Goal: Complete application form: Complete application form

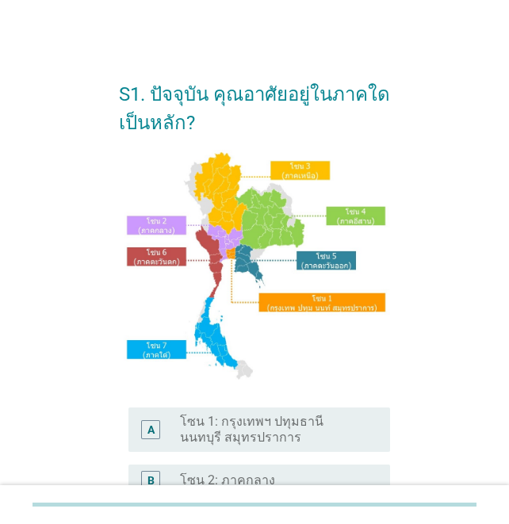
click at [331, 423] on label "โซน 1: กรุงเทพฯ ปทุมธานี นนทบุรี สมุทรปราการ" at bounding box center [272, 430] width 185 height 32
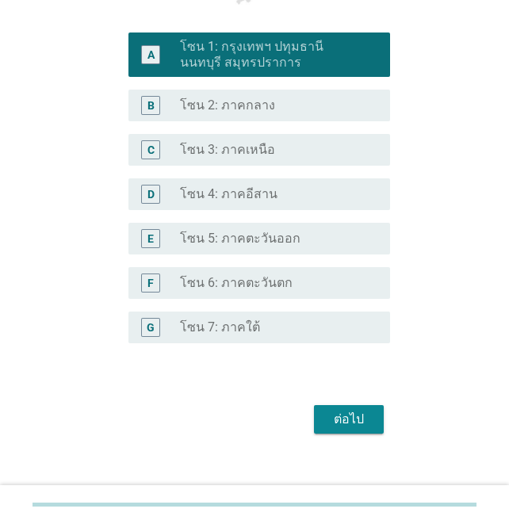
scroll to position [392, 0]
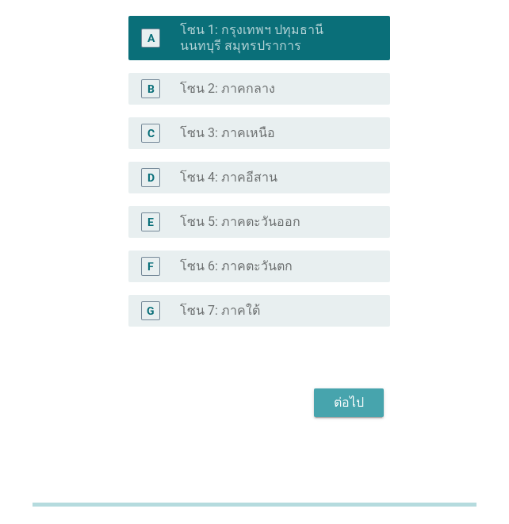
click at [350, 402] on div "ต่อไป" at bounding box center [349, 402] width 44 height 19
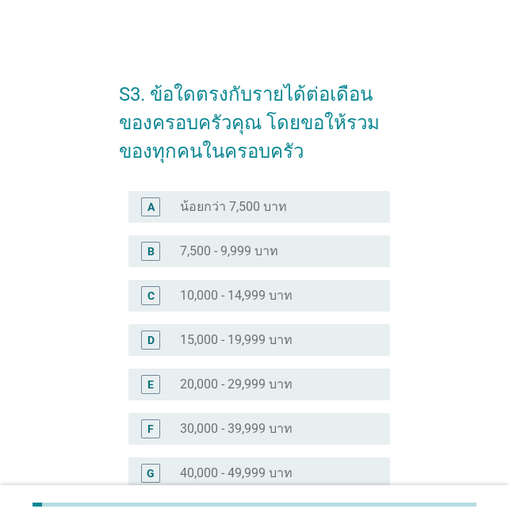
scroll to position [105, 0]
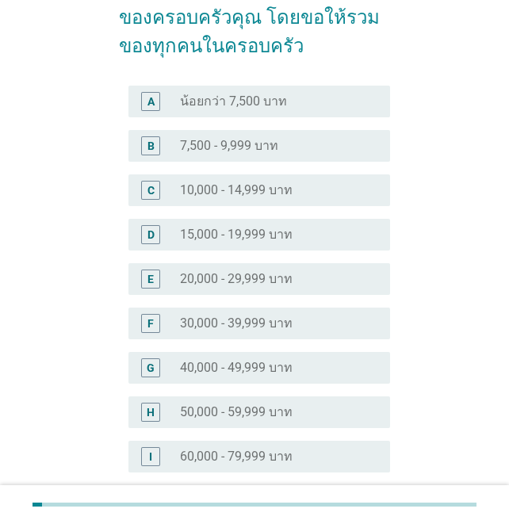
click at [170, 408] on div "H" at bounding box center [161, 412] width 40 height 19
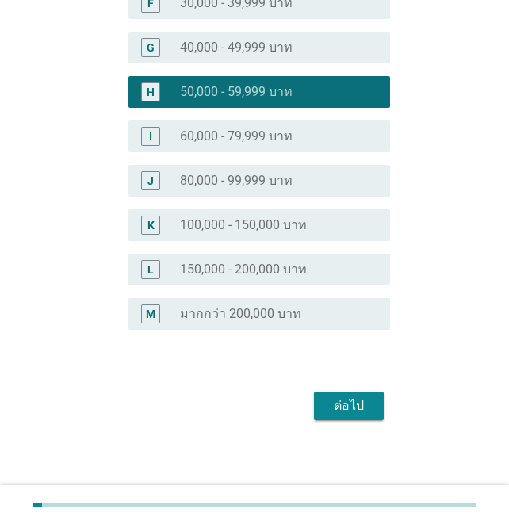
scroll to position [429, 0]
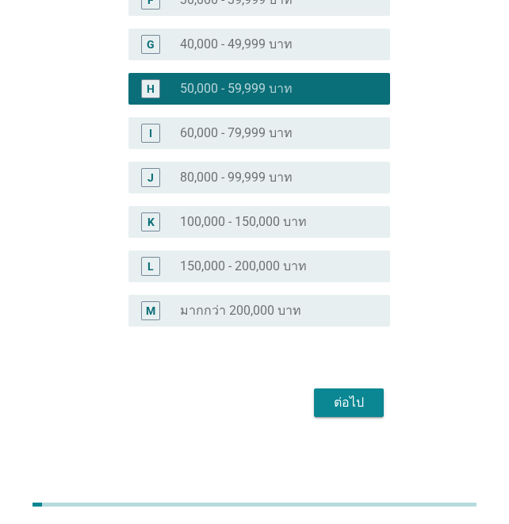
click at [340, 396] on div "ต่อไป" at bounding box center [349, 402] width 44 height 19
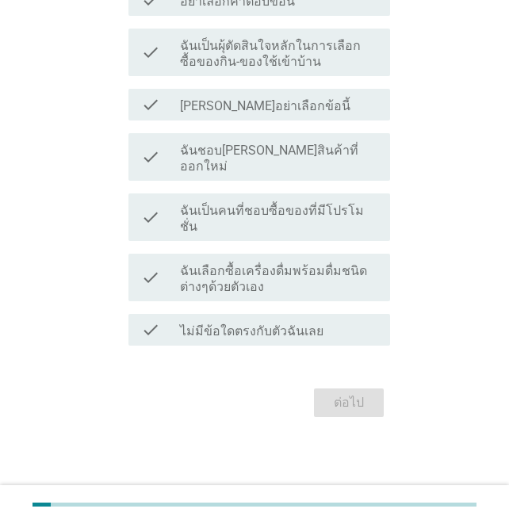
scroll to position [0, 0]
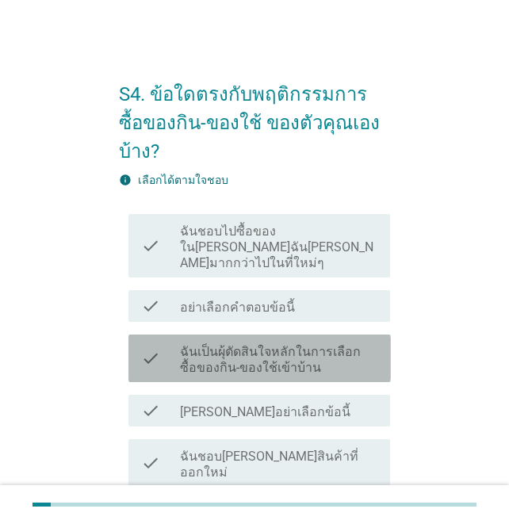
click at [236, 344] on label "ฉันเป็นผุ้ตัดสินใจหลักในการเลือกซื้อของกิน-ของใช้เข้าบ้าน" at bounding box center [278, 360] width 197 height 32
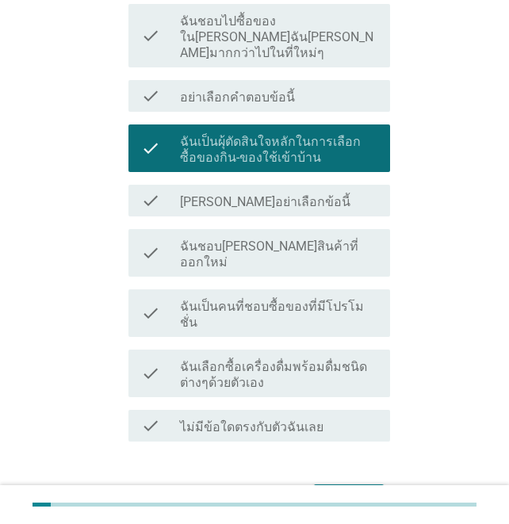
scroll to position [212, 0]
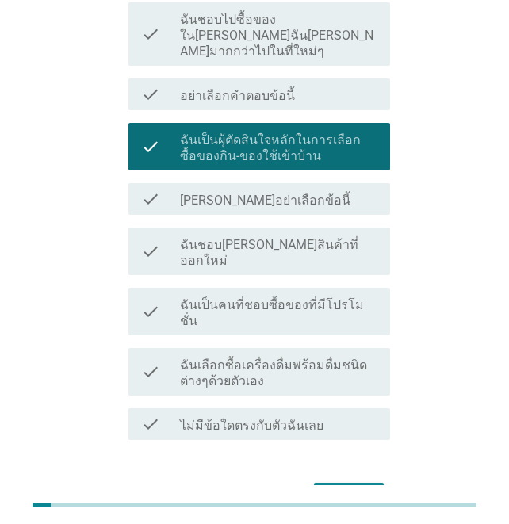
click at [255, 237] on label "ฉันชอบ[PERSON_NAME]สินค้าที่ออกใหม่" at bounding box center [278, 253] width 197 height 32
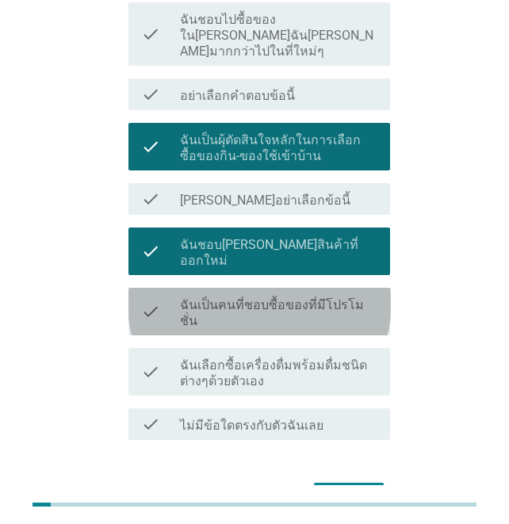
click at [318, 297] on label "ฉันเป็นคนที่ชอบซื้อของที่มีโปรโมชั่น" at bounding box center [278, 313] width 197 height 32
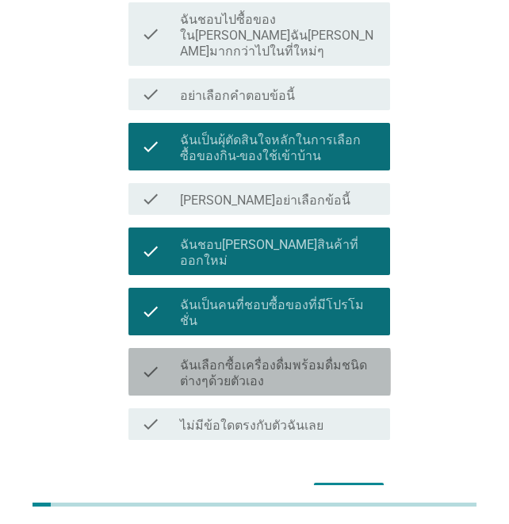
click at [306, 358] on label "ฉันเลือกซื้อเครื่องดื่มพร้อมดื่มชนิดต่างๆด้วยตัวเอง" at bounding box center [278, 374] width 197 height 32
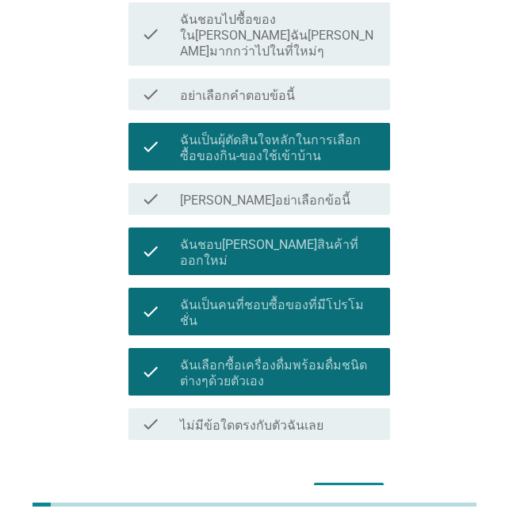
click at [347, 488] on div "ต่อไป" at bounding box center [349, 497] width 44 height 19
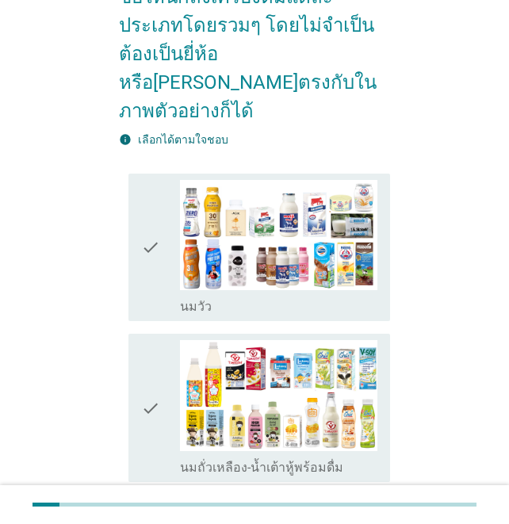
scroll to position [317, 0]
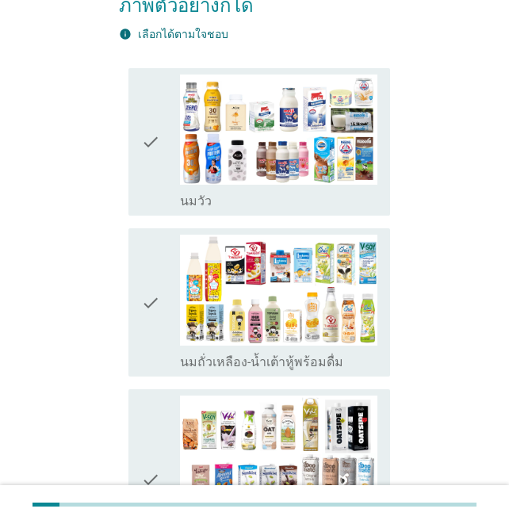
click at [147, 276] on icon "check" at bounding box center [150, 303] width 19 height 136
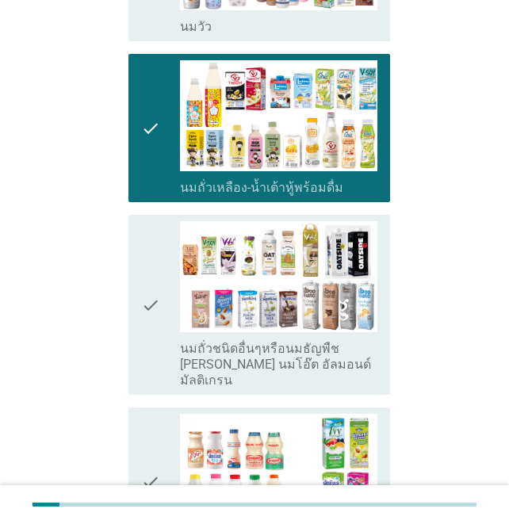
scroll to position [529, 0]
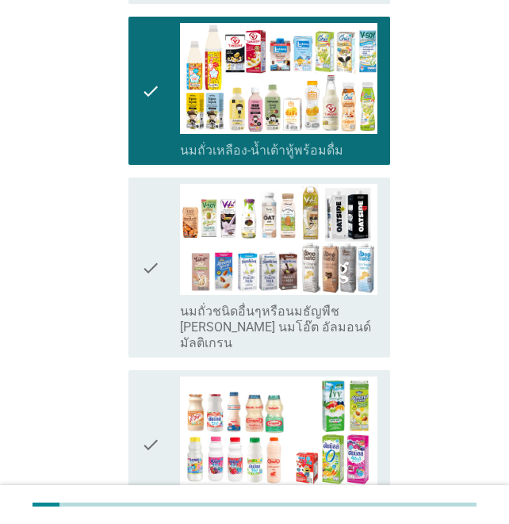
click at [148, 230] on icon "check" at bounding box center [150, 267] width 19 height 167
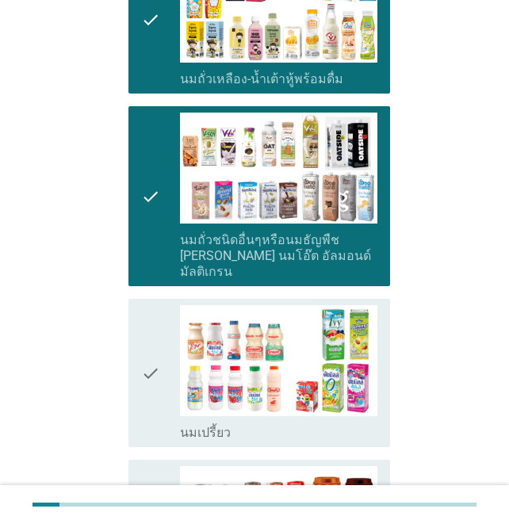
scroll to position [634, 0]
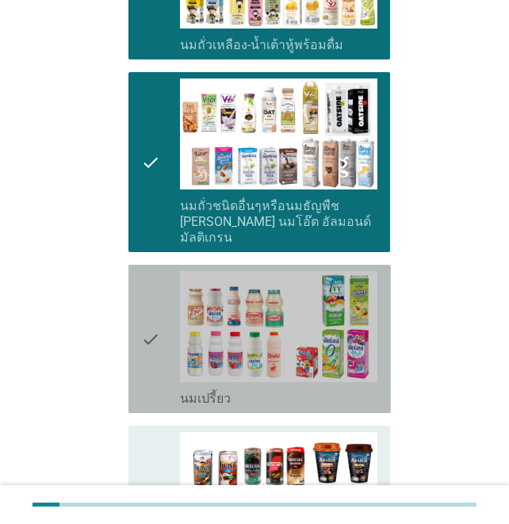
click at [147, 293] on icon "check" at bounding box center [150, 339] width 19 height 136
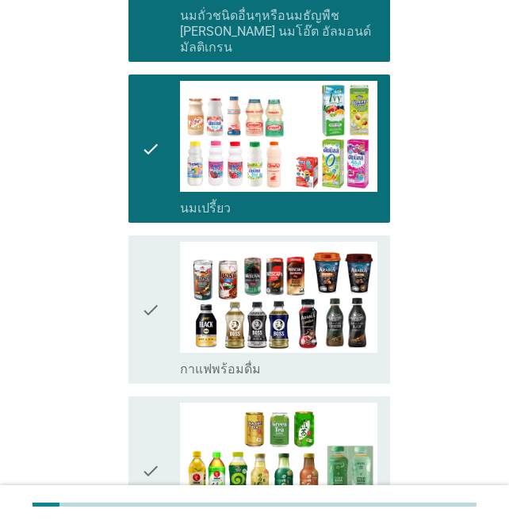
scroll to position [846, 0]
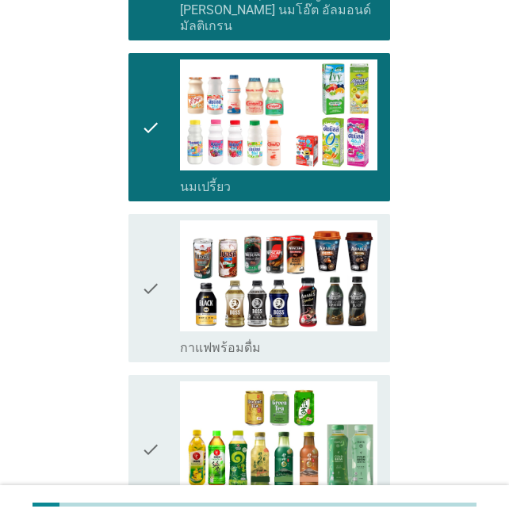
click at [146, 241] on icon "check" at bounding box center [150, 288] width 19 height 136
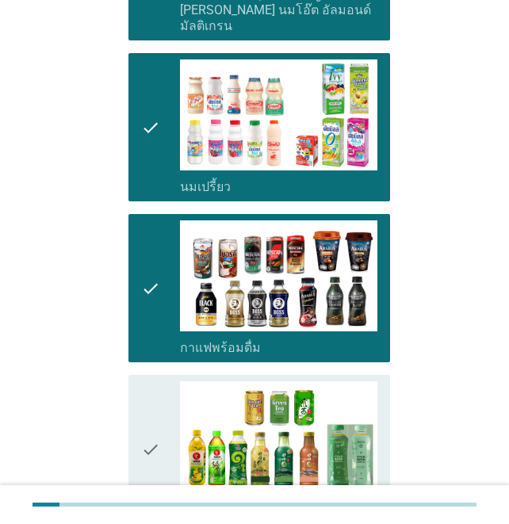
click at [144, 406] on icon "check" at bounding box center [150, 449] width 19 height 136
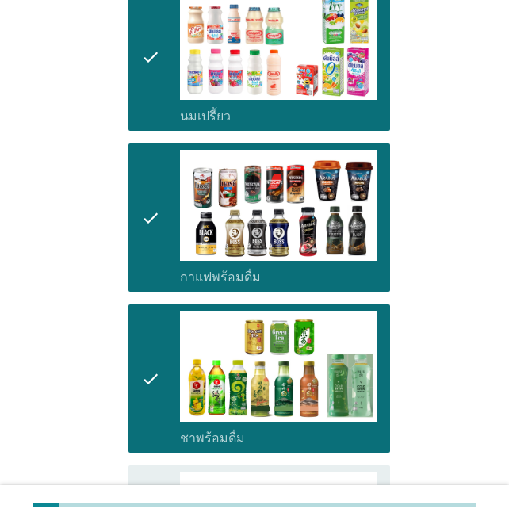
scroll to position [1057, 0]
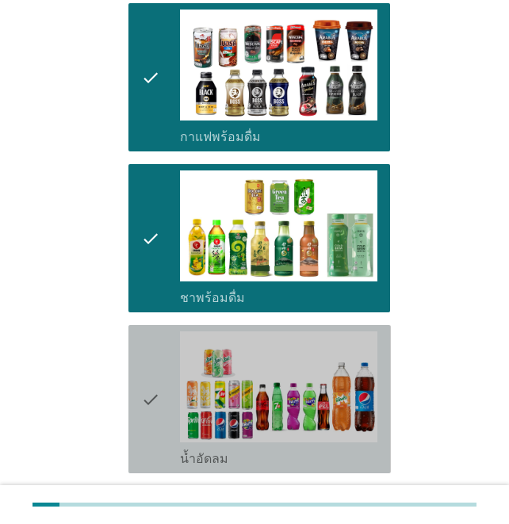
click at [145, 355] on icon "check" at bounding box center [150, 399] width 19 height 136
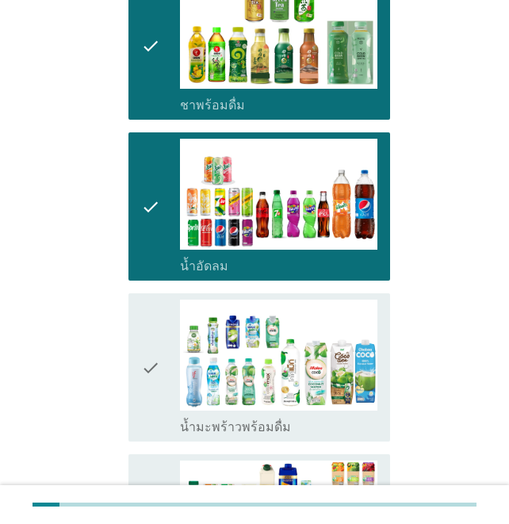
scroll to position [1269, 0]
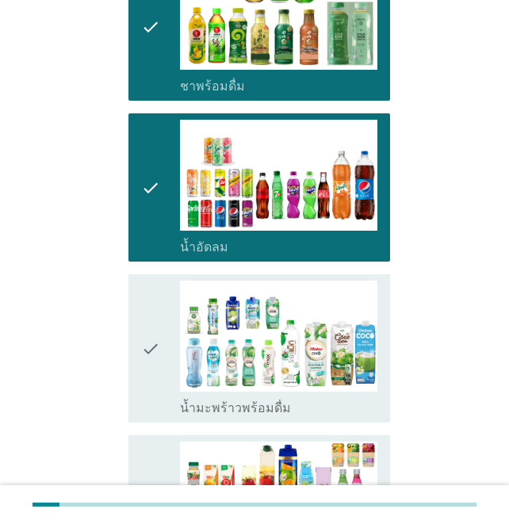
click at [145, 305] on icon "check" at bounding box center [150, 349] width 19 height 136
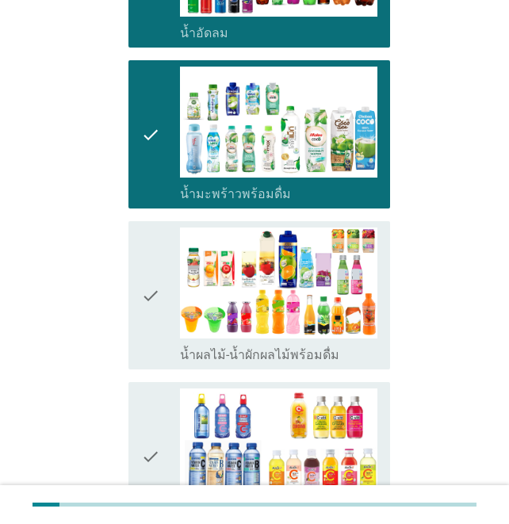
scroll to position [1586, 0]
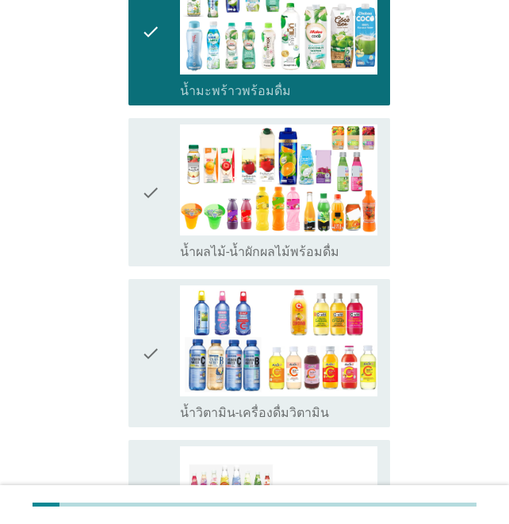
click at [147, 313] on icon "check" at bounding box center [150, 353] width 19 height 136
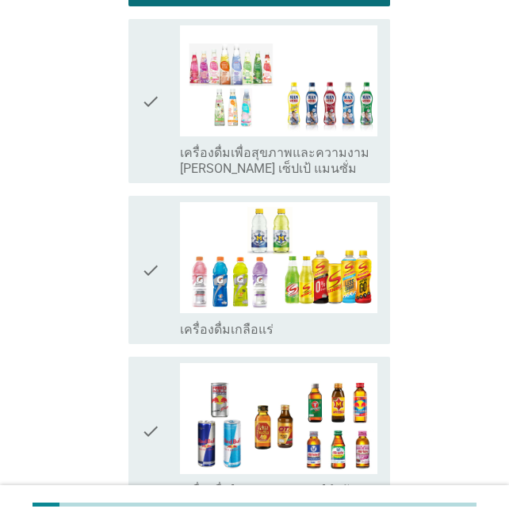
scroll to position [2008, 0]
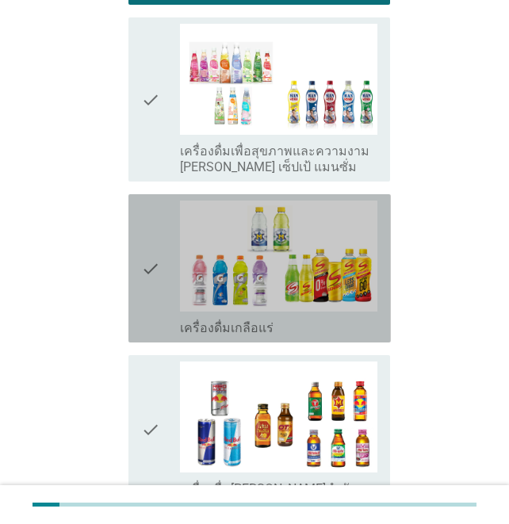
click at [151, 224] on icon "check" at bounding box center [150, 269] width 19 height 136
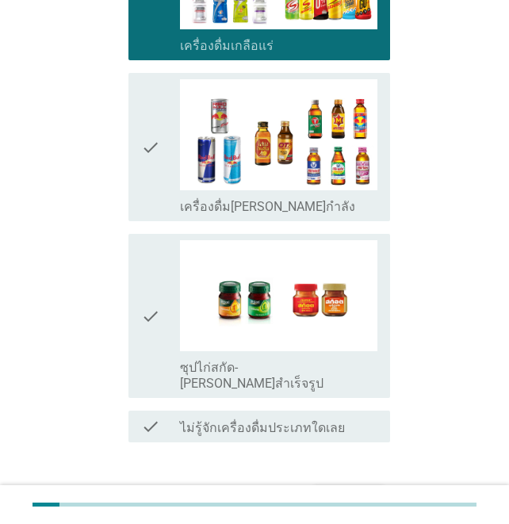
scroll to position [2325, 0]
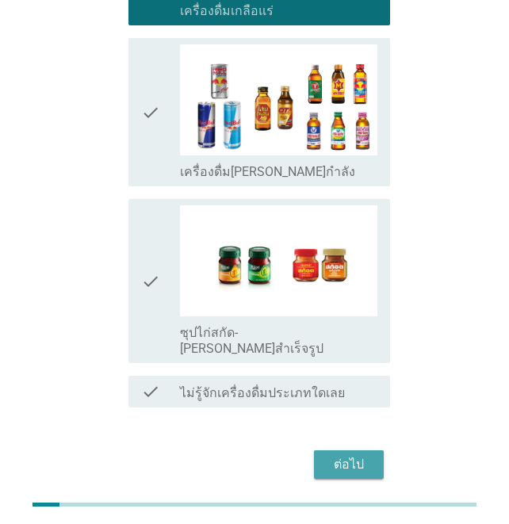
click at [347, 455] on div "ต่อไป" at bounding box center [349, 464] width 44 height 19
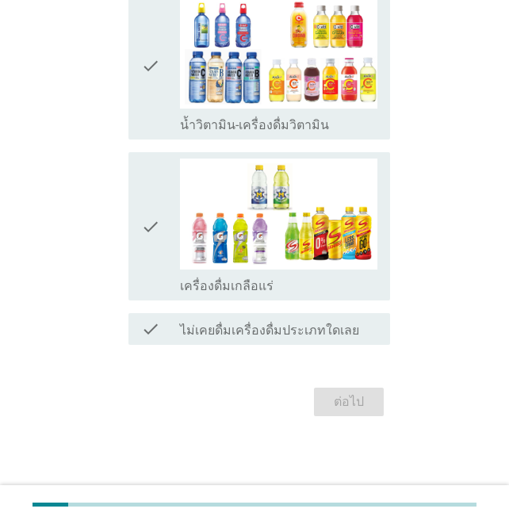
scroll to position [0, 0]
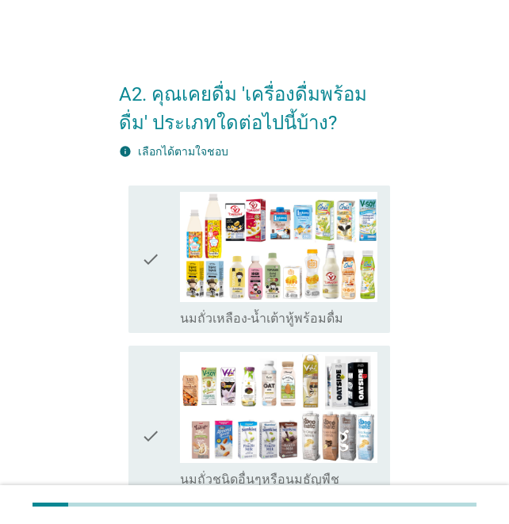
click at [149, 265] on icon "check" at bounding box center [150, 260] width 19 height 136
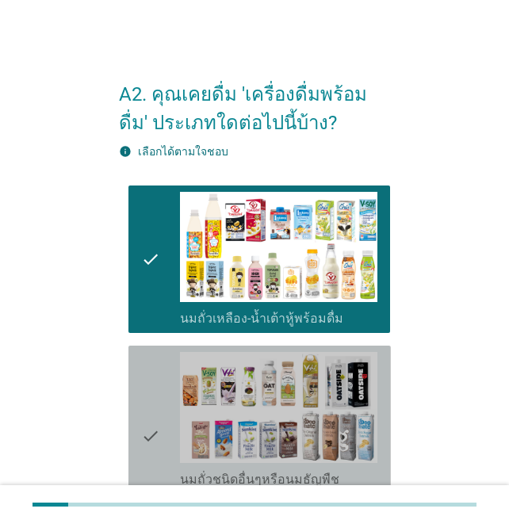
click at [153, 415] on icon "check" at bounding box center [150, 435] width 19 height 167
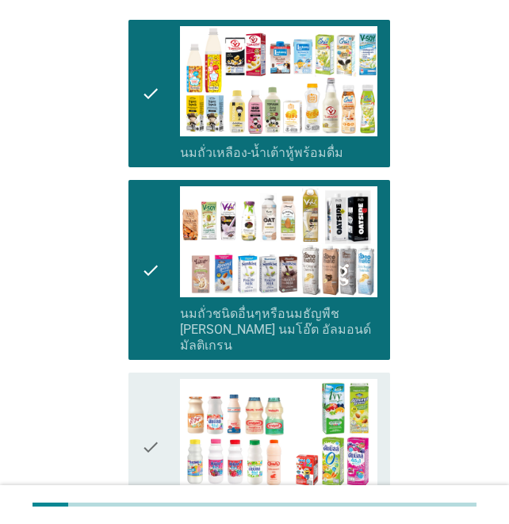
scroll to position [212, 0]
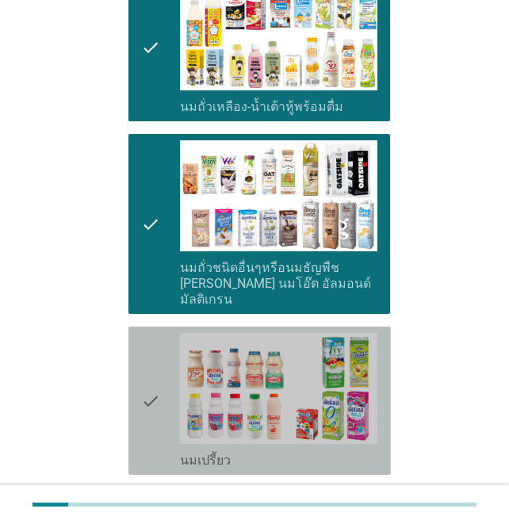
click at [151, 385] on icon "check" at bounding box center [150, 401] width 19 height 136
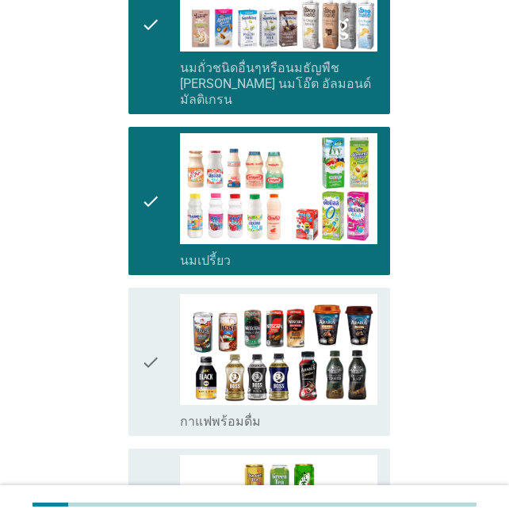
scroll to position [423, 0]
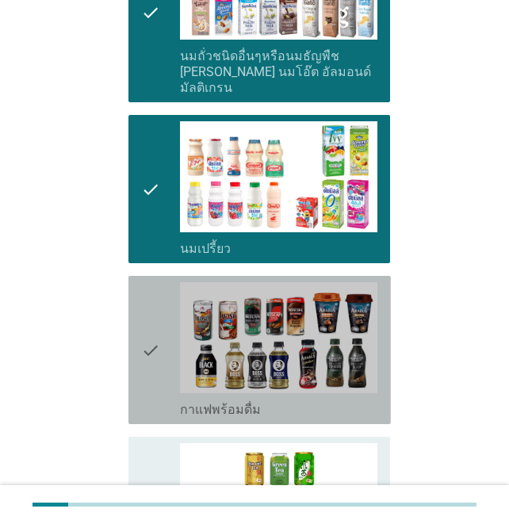
click at [136, 327] on div "check check_box_outline_blank กาแฟพร้อมดื่ม" at bounding box center [259, 350] width 262 height 148
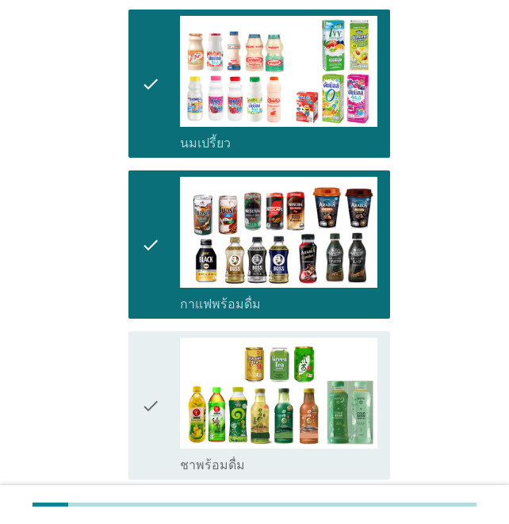
scroll to position [634, 0]
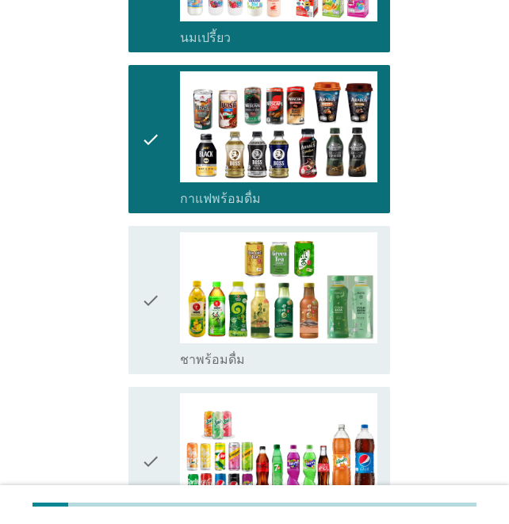
click at [147, 286] on icon "check" at bounding box center [150, 300] width 19 height 136
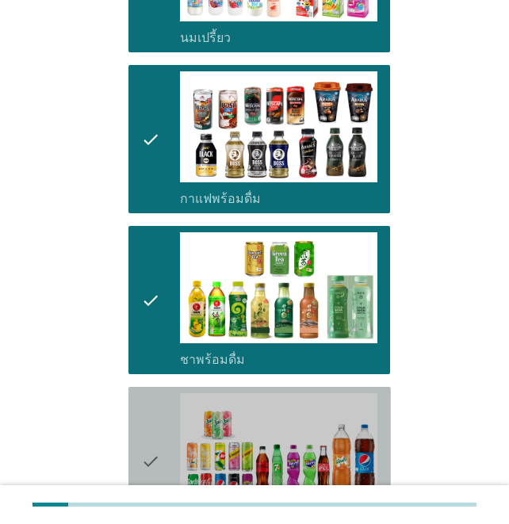
click at [145, 448] on icon "check" at bounding box center [150, 461] width 19 height 136
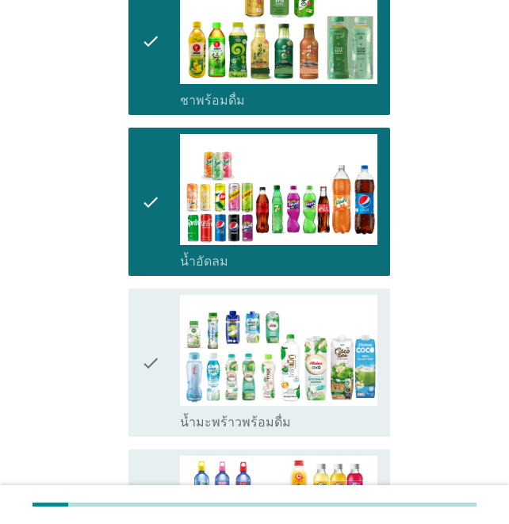
scroll to position [951, 0]
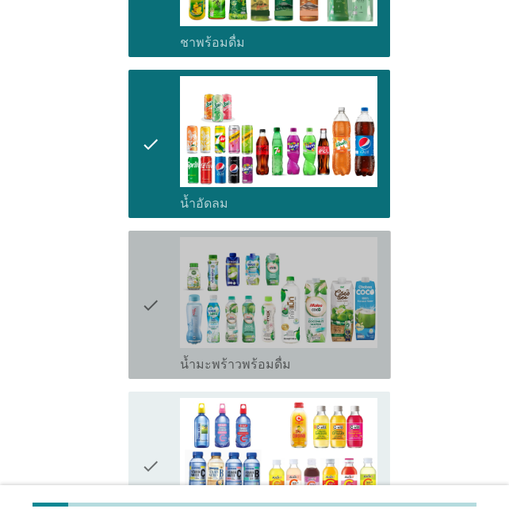
click at [145, 290] on icon "check" at bounding box center [150, 305] width 19 height 136
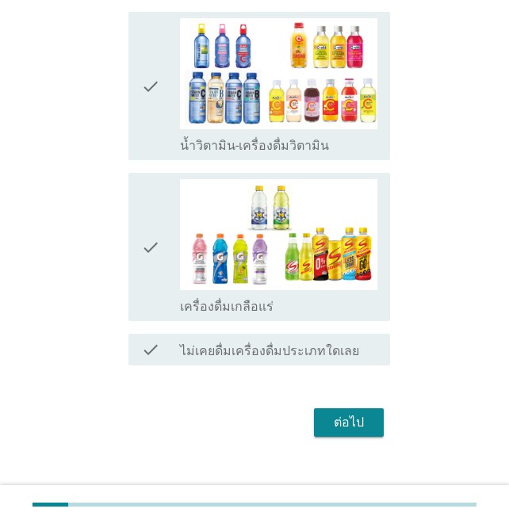
scroll to position [1336, 0]
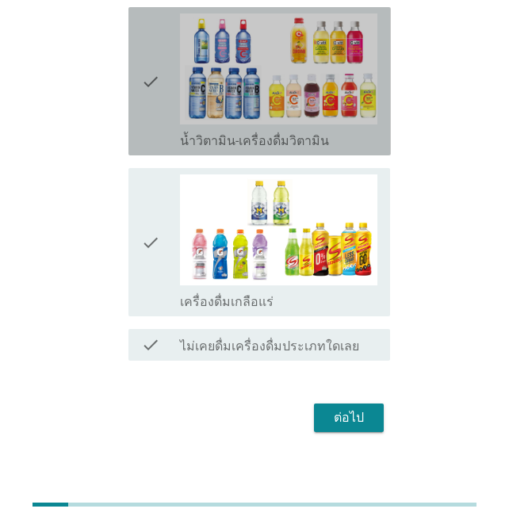
click at [150, 66] on icon "check" at bounding box center [150, 81] width 19 height 136
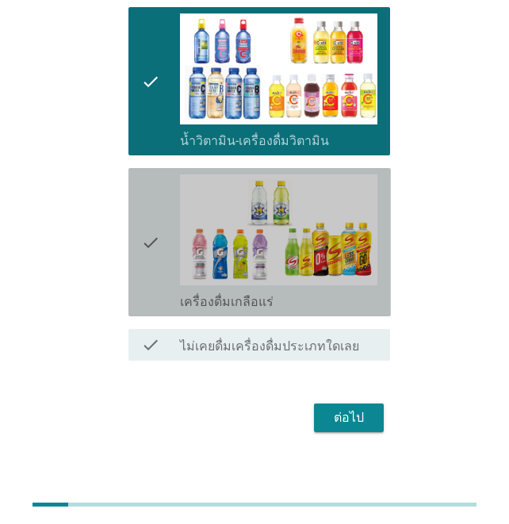
click at [149, 232] on icon "check" at bounding box center [150, 242] width 19 height 136
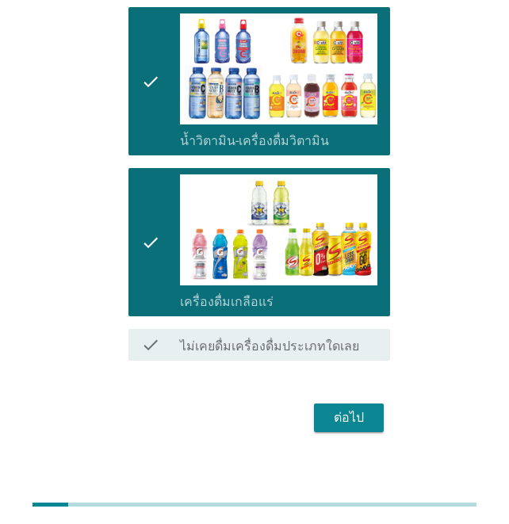
click at [348, 408] on div "ต่อไป" at bounding box center [349, 417] width 44 height 19
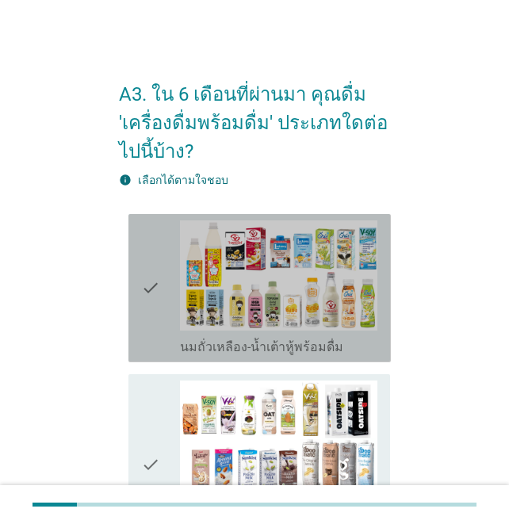
click at [147, 282] on icon "check" at bounding box center [150, 288] width 19 height 136
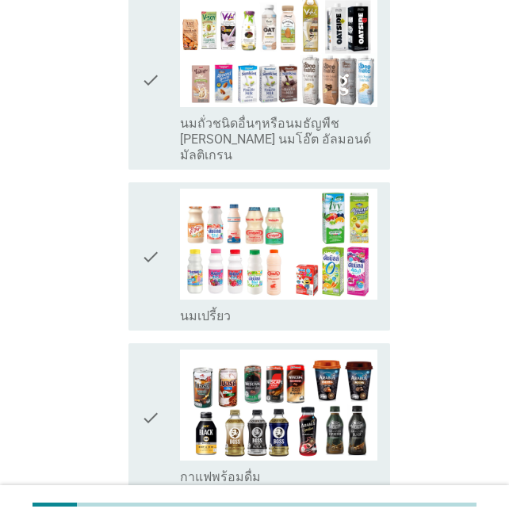
scroll to position [423, 0]
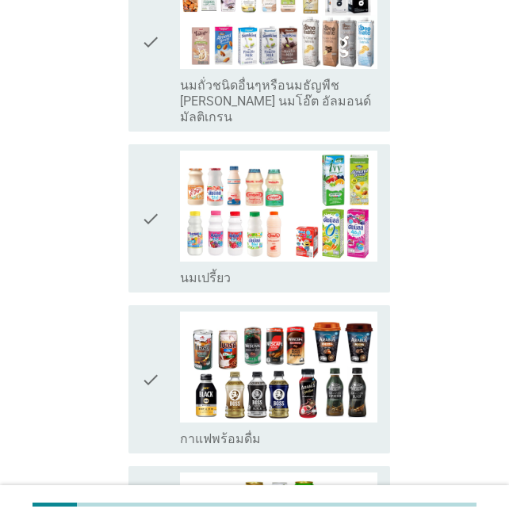
click at [142, 203] on icon "check" at bounding box center [150, 219] width 19 height 136
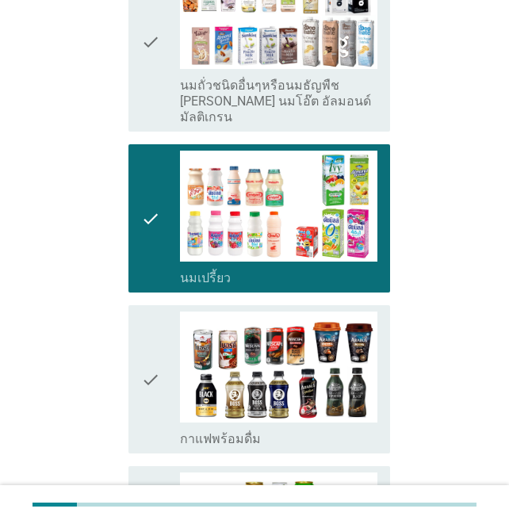
click at [143, 369] on icon "check" at bounding box center [150, 380] width 19 height 136
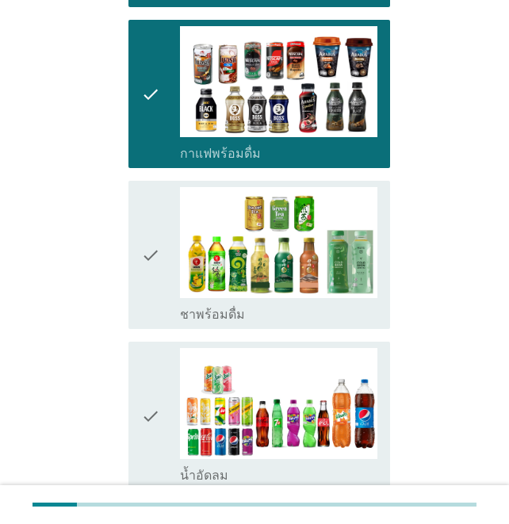
scroll to position [740, 0]
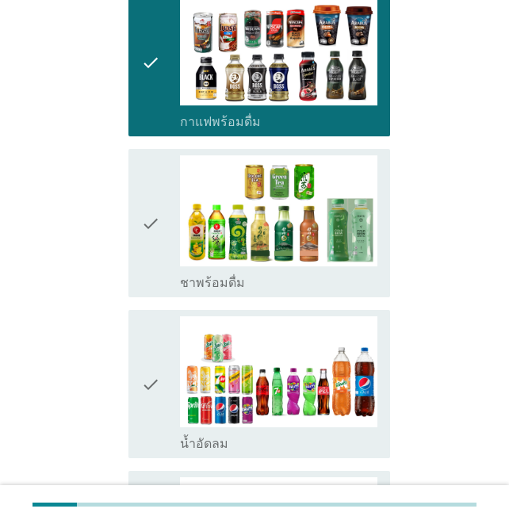
click at [148, 197] on icon "check" at bounding box center [150, 223] width 19 height 136
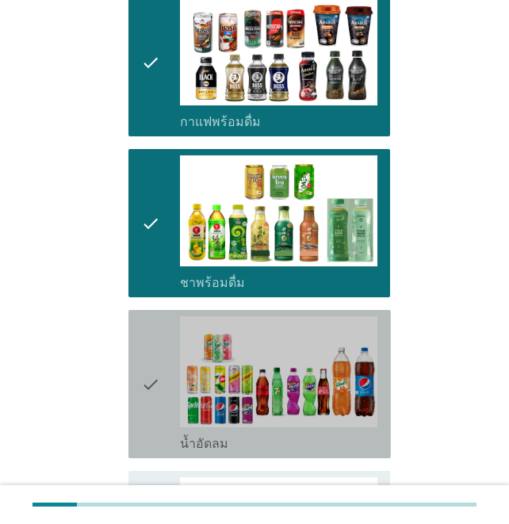
click at [146, 369] on icon "check" at bounding box center [150, 384] width 19 height 136
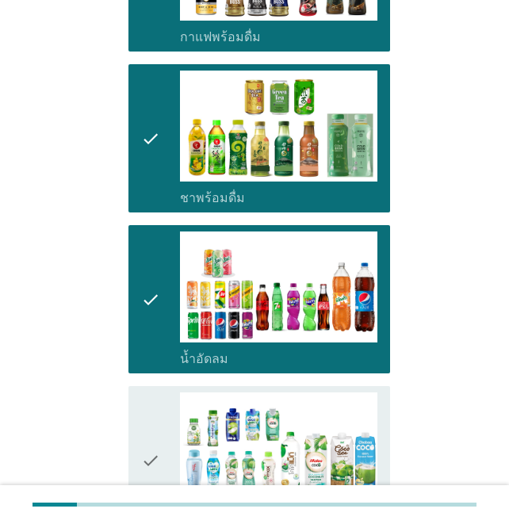
scroll to position [951, 0]
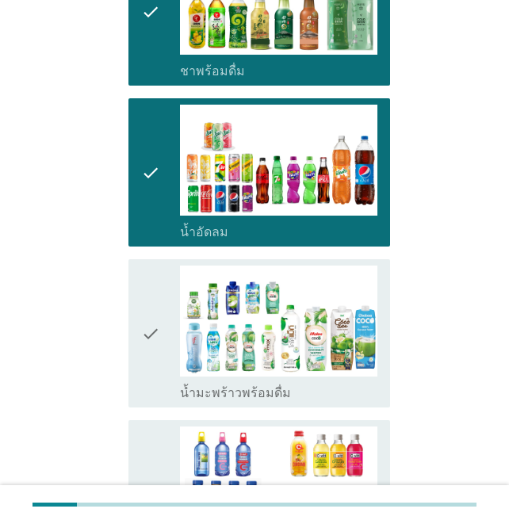
click at [142, 313] on icon "check" at bounding box center [150, 334] width 19 height 136
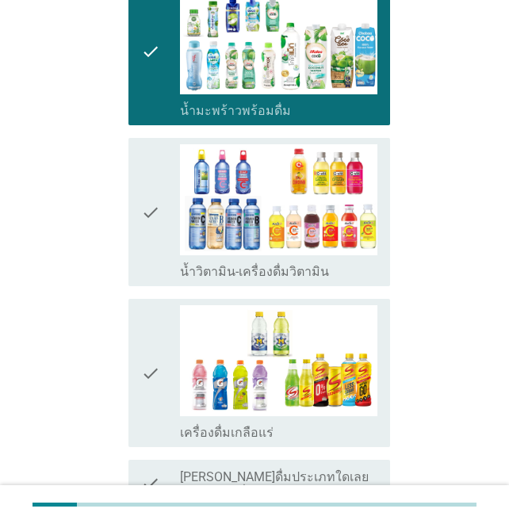
scroll to position [1269, 0]
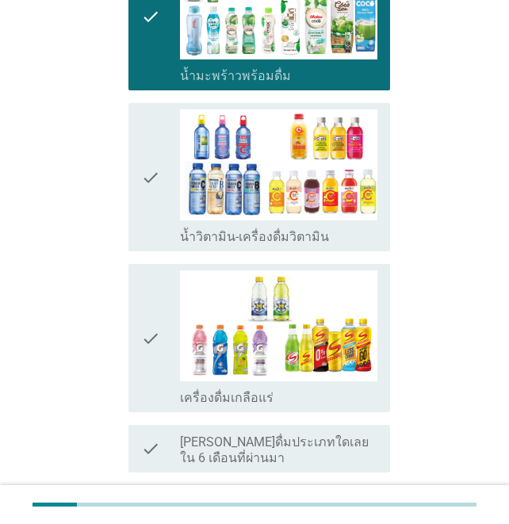
click at [159, 166] on icon "check" at bounding box center [150, 177] width 19 height 136
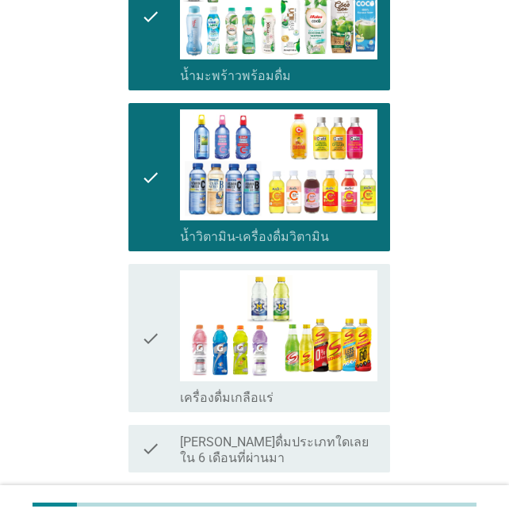
click at [151, 319] on icon "check" at bounding box center [150, 338] width 19 height 136
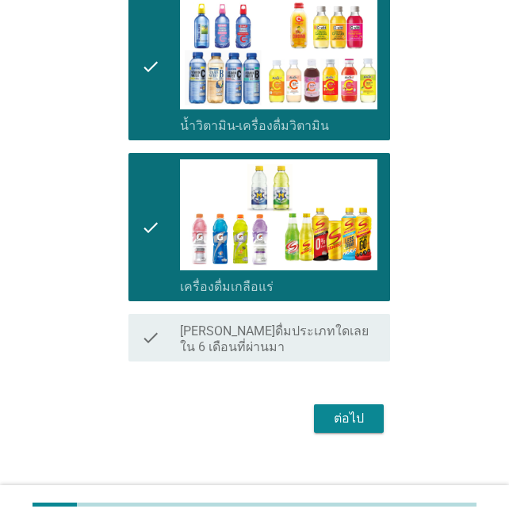
scroll to position [1380, 0]
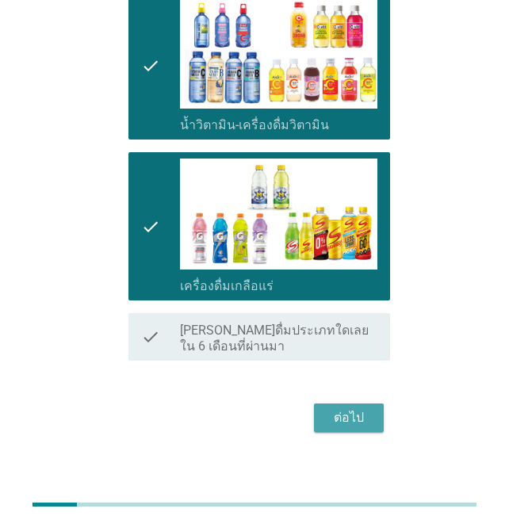
click at [341, 408] on div "ต่อไป" at bounding box center [349, 417] width 44 height 19
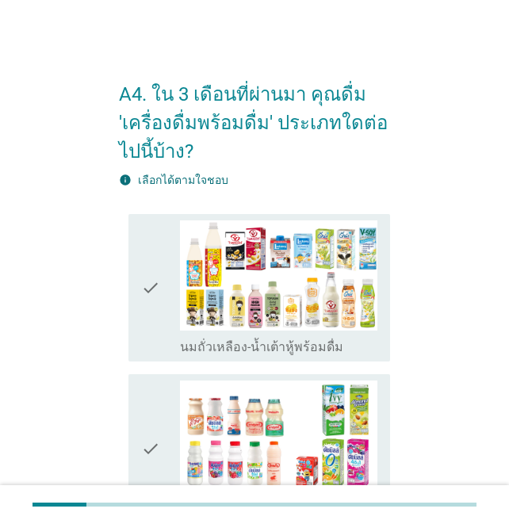
click at [147, 289] on icon "check" at bounding box center [150, 288] width 19 height 136
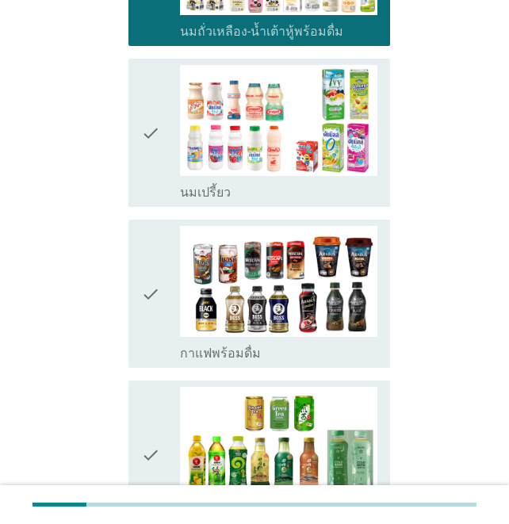
scroll to position [317, 0]
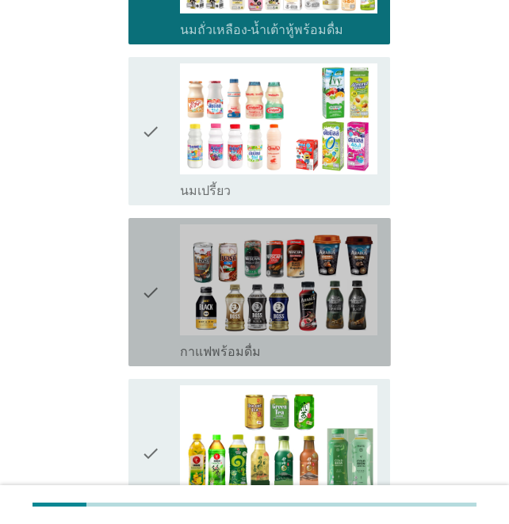
click at [149, 289] on icon "check" at bounding box center [150, 292] width 19 height 136
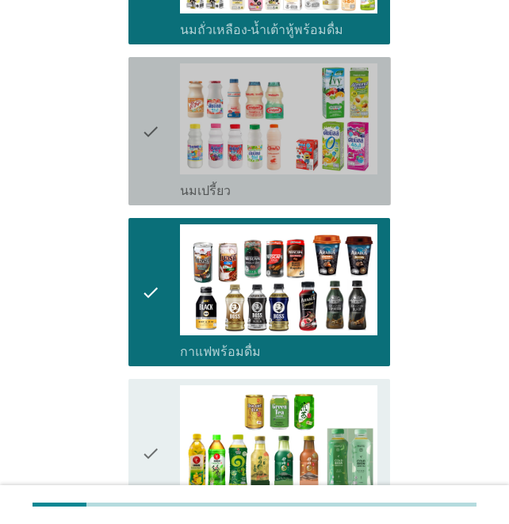
click at [141, 125] on icon "check" at bounding box center [150, 131] width 19 height 136
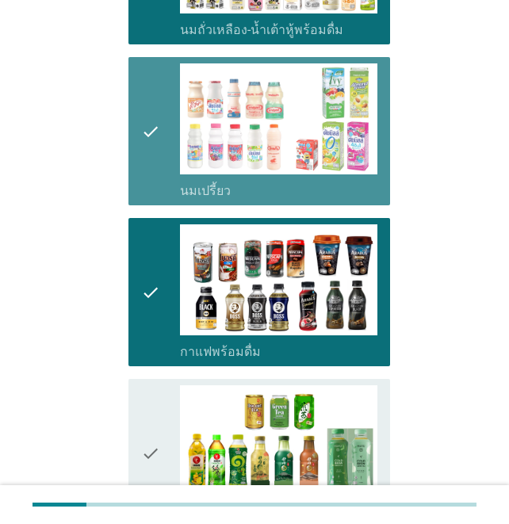
click at [132, 133] on div "check check_box นมเปรี้ยว" at bounding box center [259, 131] width 262 height 148
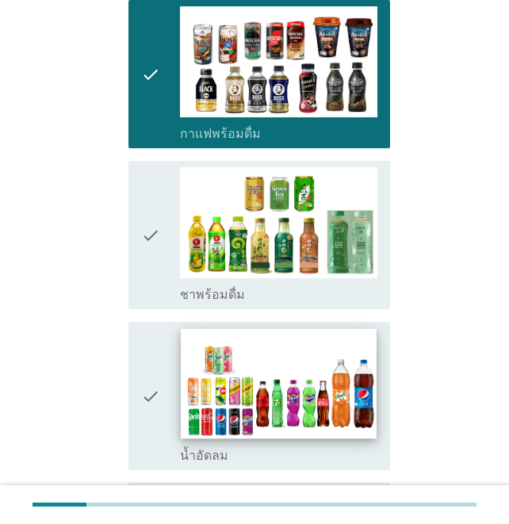
scroll to position [529, 0]
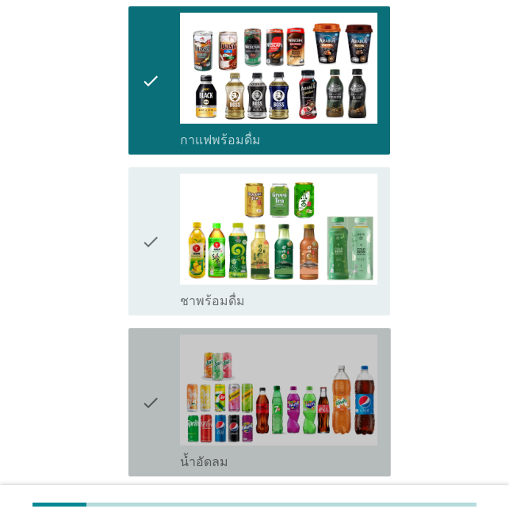
click at [145, 404] on icon "check" at bounding box center [150, 403] width 19 height 136
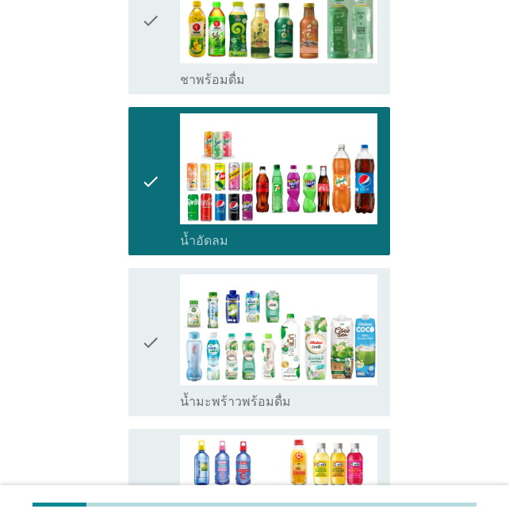
scroll to position [951, 0]
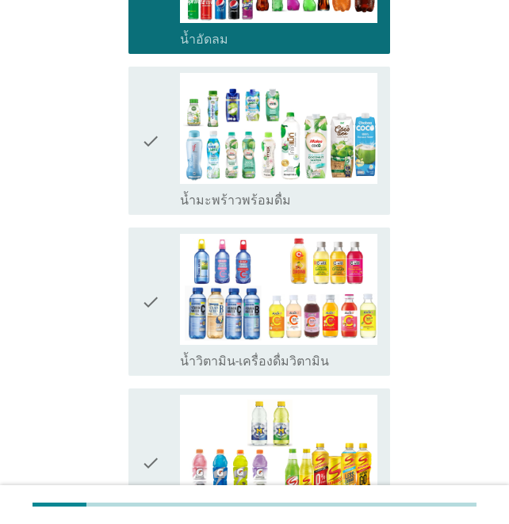
click at [148, 142] on icon "check" at bounding box center [150, 141] width 19 height 136
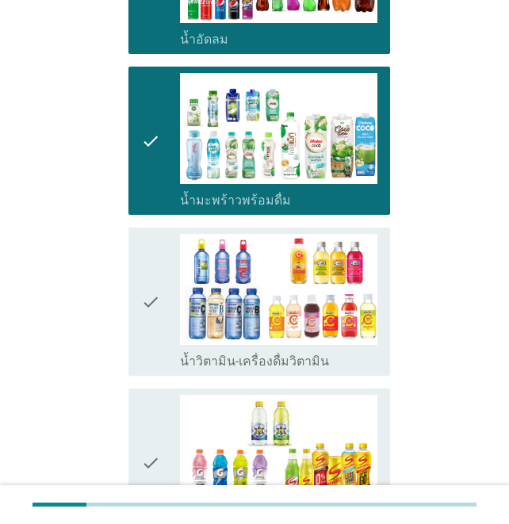
click at [149, 291] on icon "check" at bounding box center [150, 302] width 19 height 136
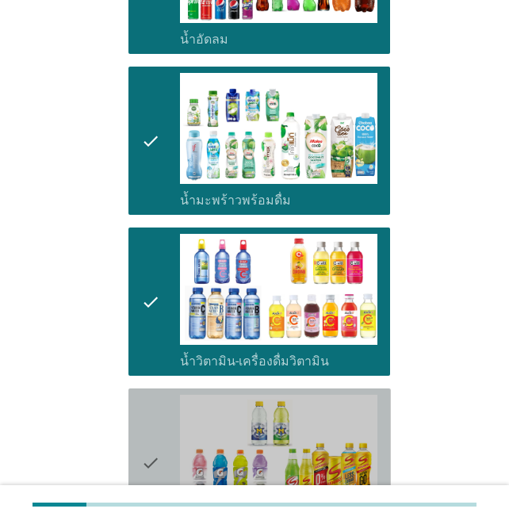
click at [153, 457] on icon "check" at bounding box center [150, 463] width 19 height 136
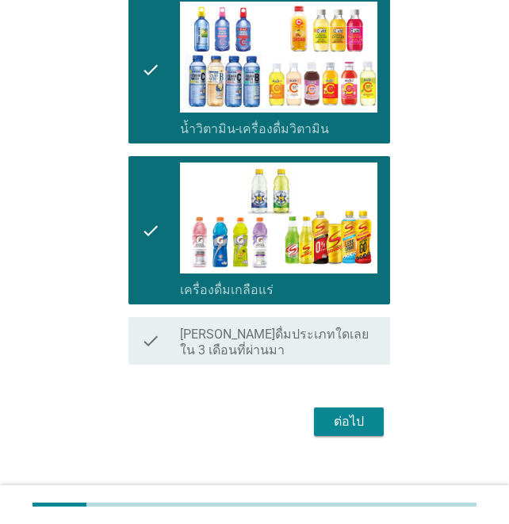
scroll to position [1204, 0]
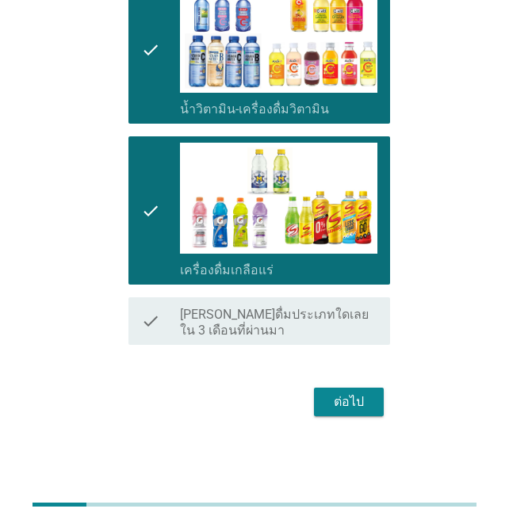
click at [352, 401] on div "ต่อไป" at bounding box center [349, 401] width 44 height 19
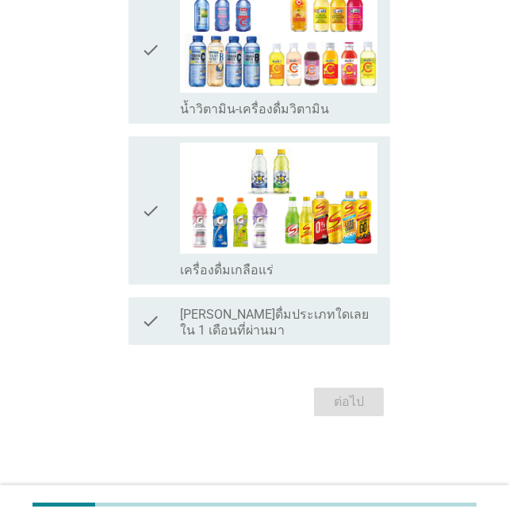
scroll to position [0, 0]
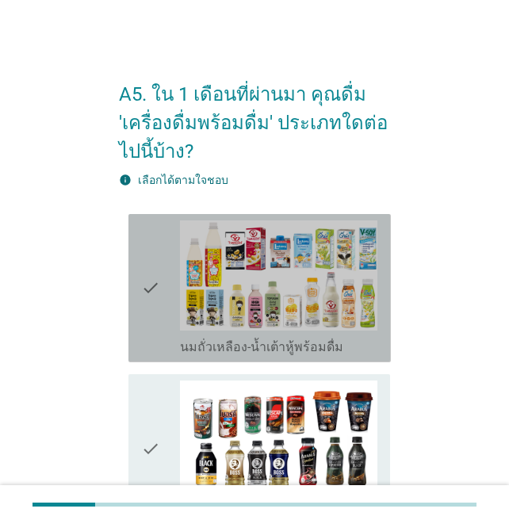
click at [138, 295] on div "check check_box_outline_blank นมถั่วเหลือง-น้ำเต้าหู้พร้อมดื่ม" at bounding box center [259, 288] width 262 height 148
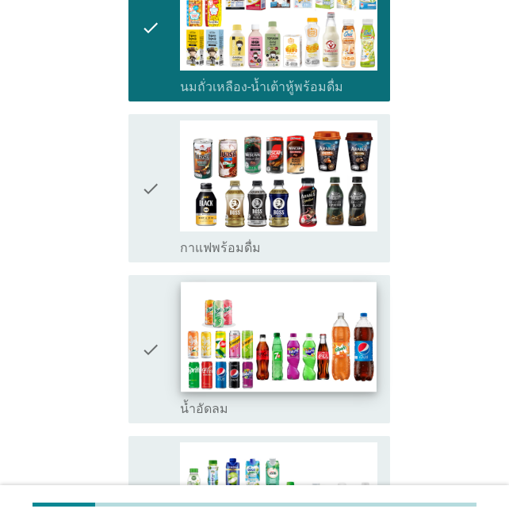
scroll to position [317, 0]
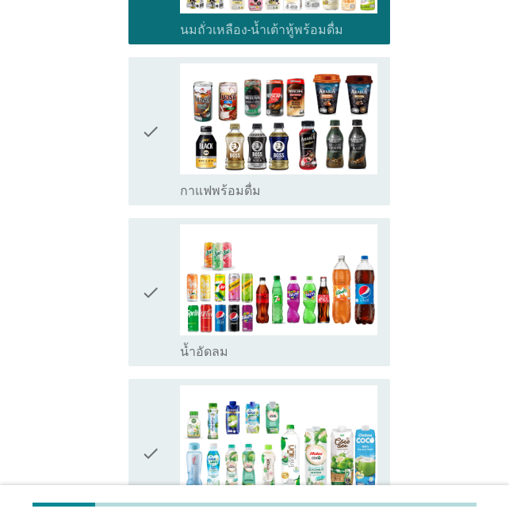
click at [152, 110] on icon "check" at bounding box center [150, 131] width 19 height 136
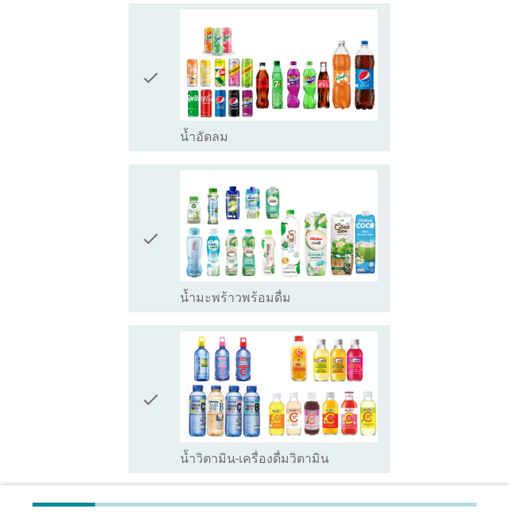
scroll to position [634, 0]
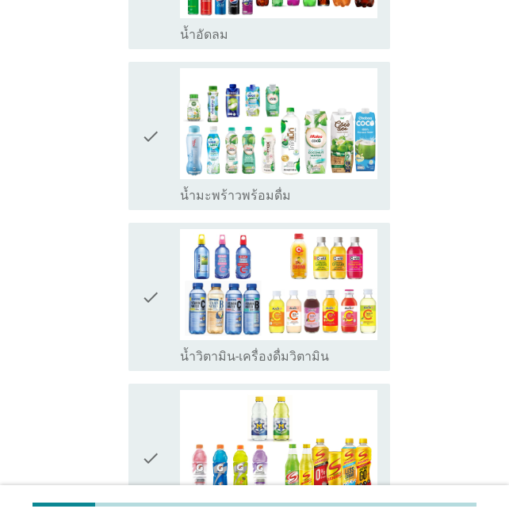
click at [144, 136] on icon "check" at bounding box center [150, 136] width 19 height 136
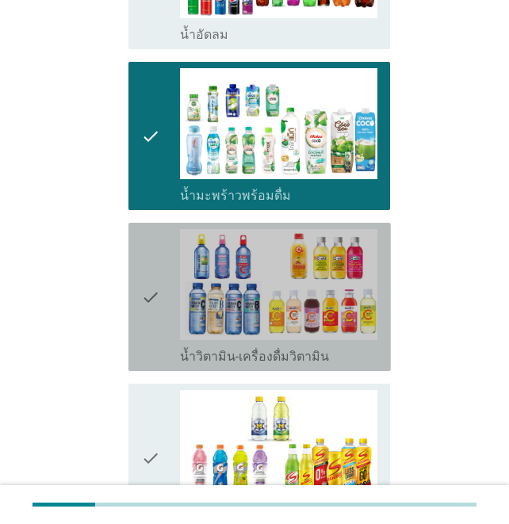
click at [147, 296] on icon "check" at bounding box center [150, 297] width 19 height 136
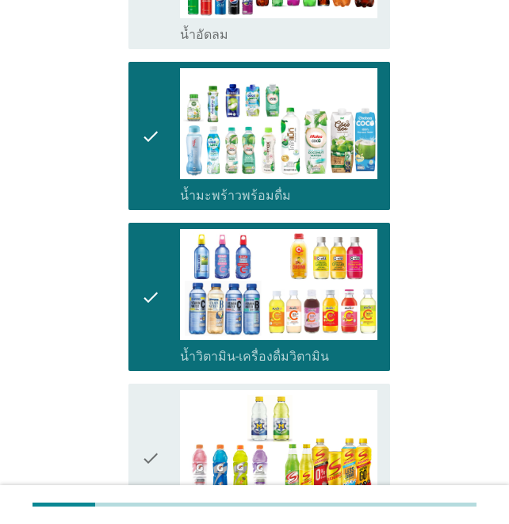
click at [155, 457] on icon "check" at bounding box center [150, 458] width 19 height 136
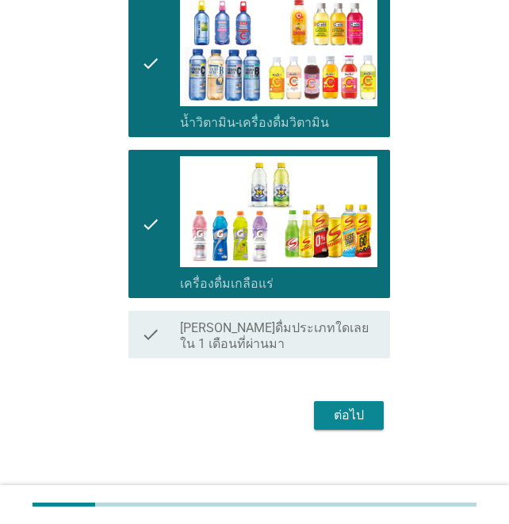
scroll to position [882, 0]
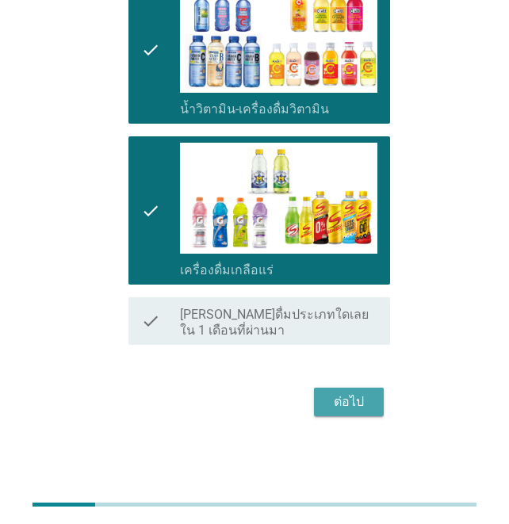
click at [358, 405] on div "ต่อไป" at bounding box center [349, 401] width 44 height 19
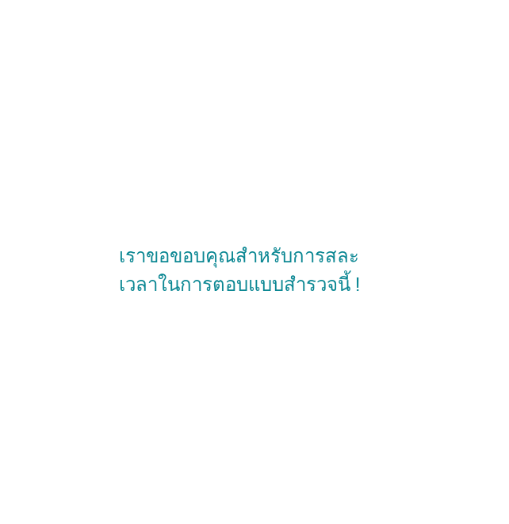
scroll to position [0, 0]
